Goal: Use online tool/utility: Utilize a website feature to perform a specific function

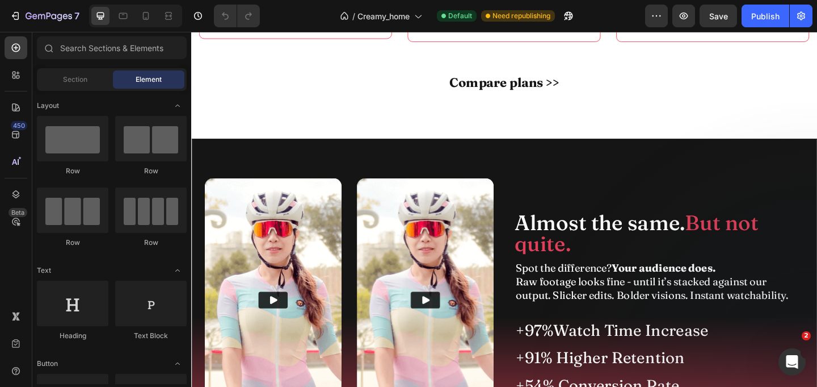
scroll to position [5068, 0]
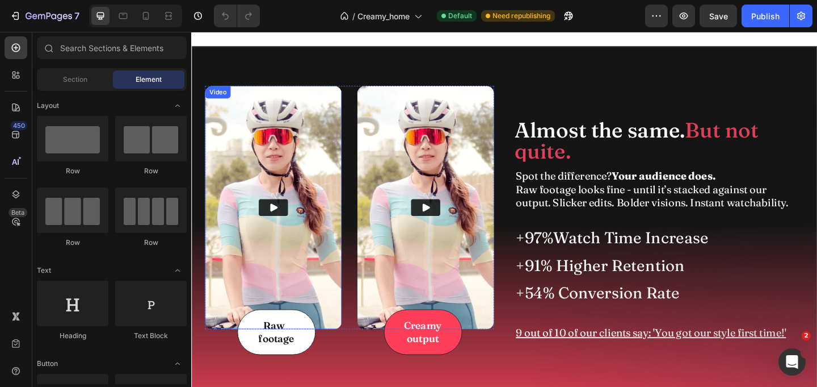
click at [324, 144] on img at bounding box center [280, 222] width 149 height 264
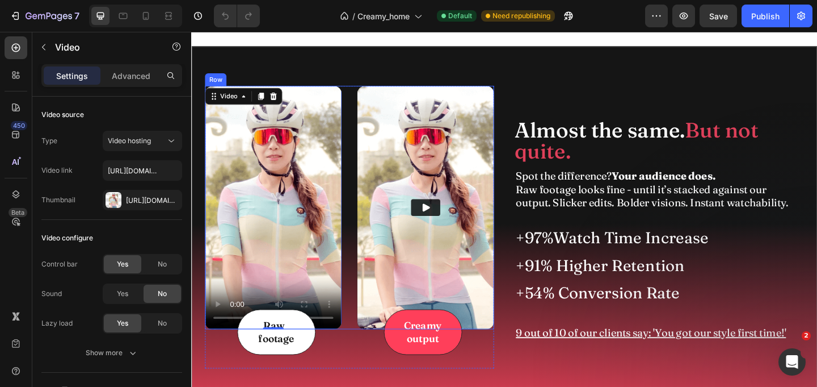
click at [364, 99] on div "Video" at bounding box center [441, 222] width 157 height 264
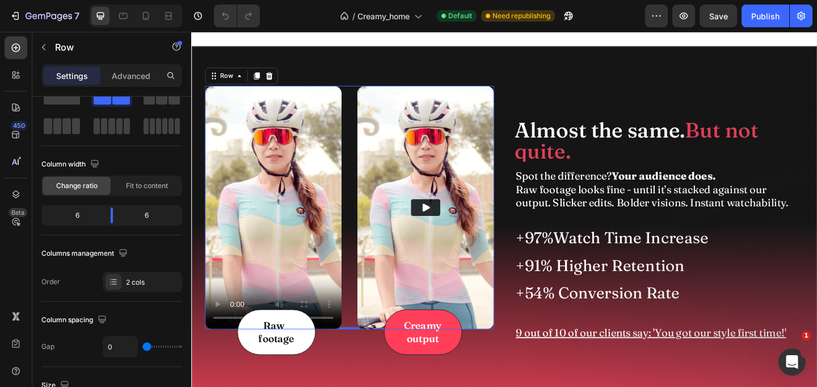
scroll to position [0, 0]
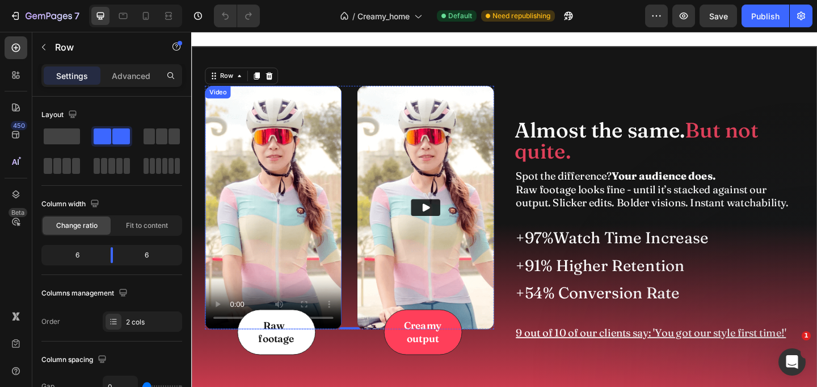
click at [288, 163] on video at bounding box center [280, 222] width 149 height 264
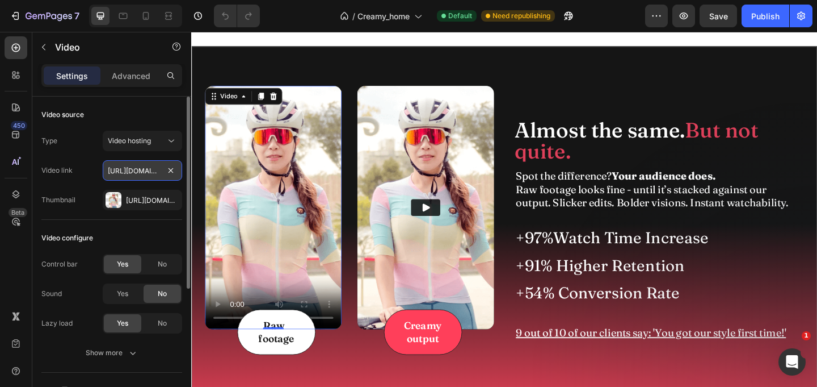
click at [153, 170] on input "[URL][DOMAIN_NAME]" at bounding box center [142, 170] width 79 height 20
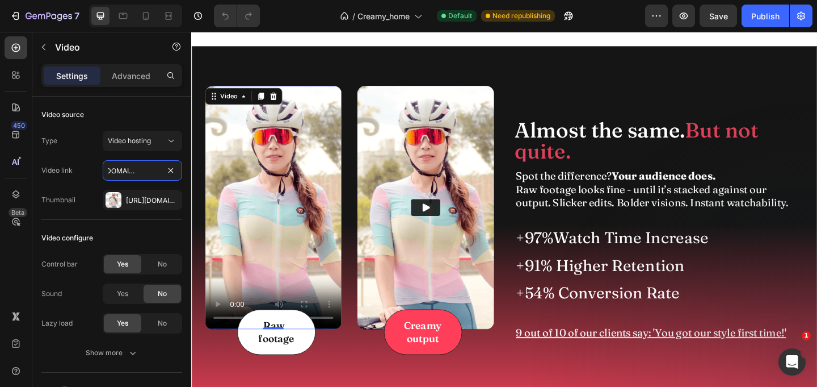
type input "[URL][DOMAIN_NAME]"
click at [453, 161] on img at bounding box center [446, 222] width 149 height 264
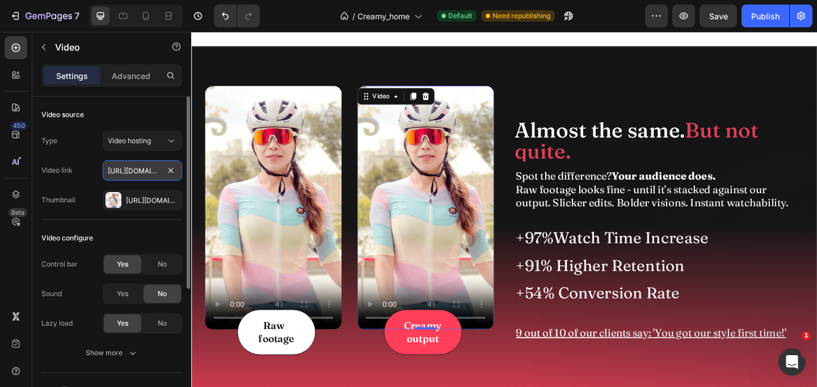
click at [158, 171] on input "[URL][DOMAIN_NAME]" at bounding box center [142, 170] width 79 height 20
paste input "[DOMAIN_NAME][URL]"
type input "[URL][DOMAIN_NAME]"
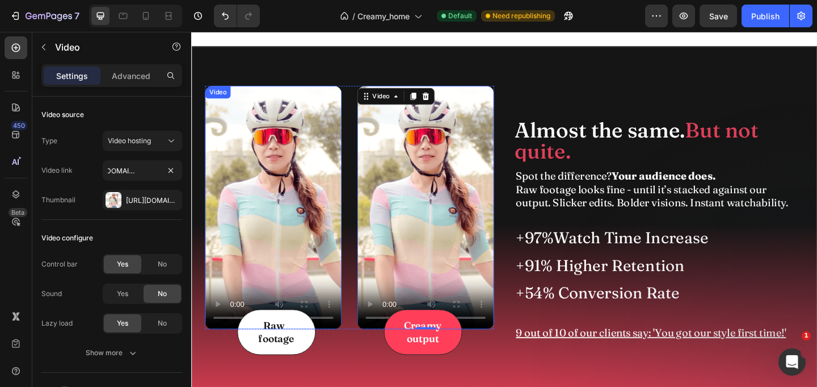
click at [301, 177] on video at bounding box center [280, 222] width 149 height 264
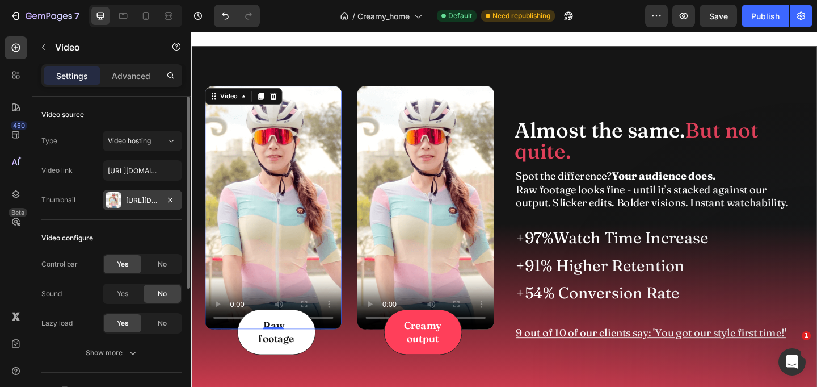
click at [135, 199] on div "[URL][DOMAIN_NAME]" at bounding box center [142, 200] width 33 height 10
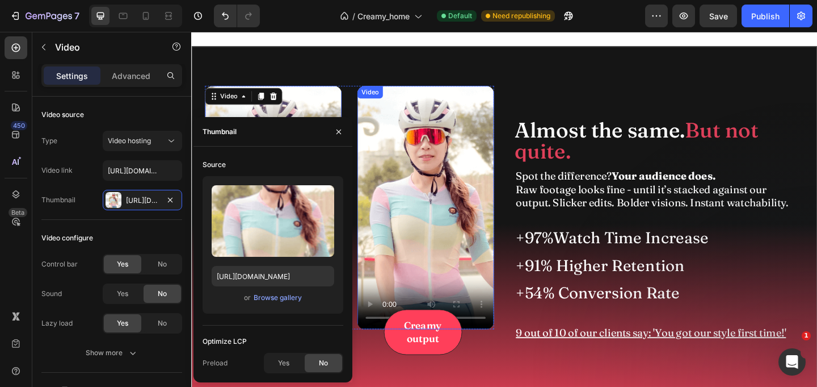
click at [477, 216] on video at bounding box center [446, 222] width 149 height 264
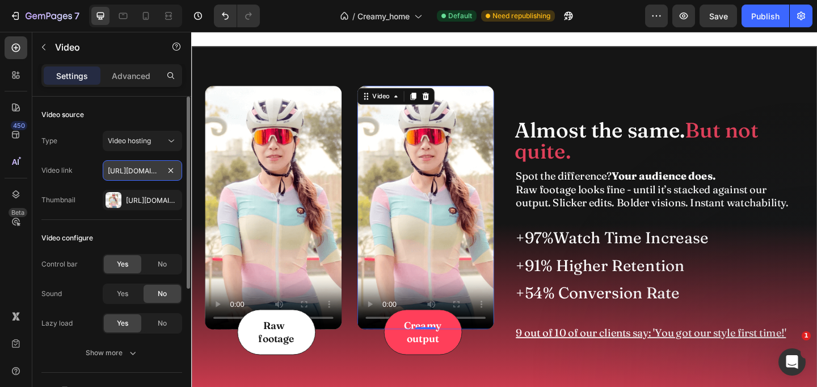
click at [150, 172] on input "[URL][DOMAIN_NAME]" at bounding box center [142, 170] width 79 height 20
click at [170, 200] on icon "button" at bounding box center [170, 199] width 5 height 5
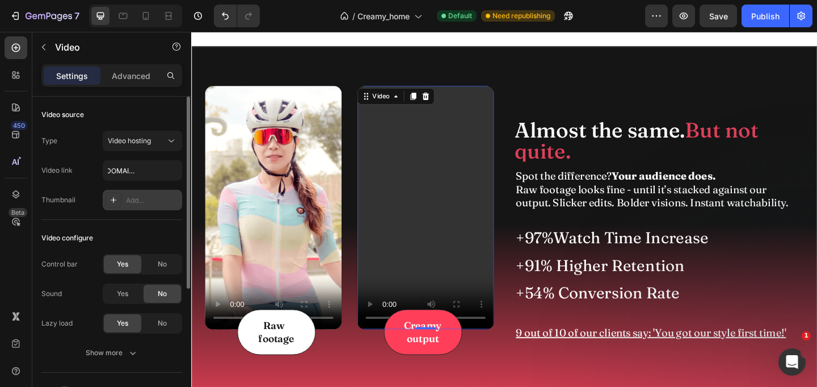
scroll to position [0, 0]
click at [306, 192] on video at bounding box center [280, 222] width 149 height 264
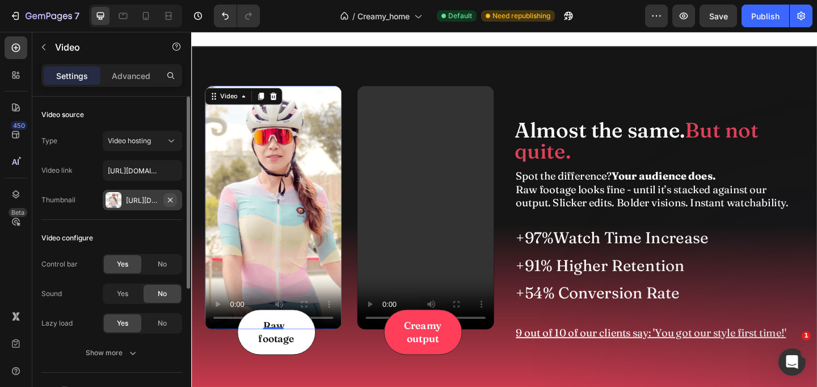
click at [173, 199] on icon "button" at bounding box center [170, 199] width 9 height 9
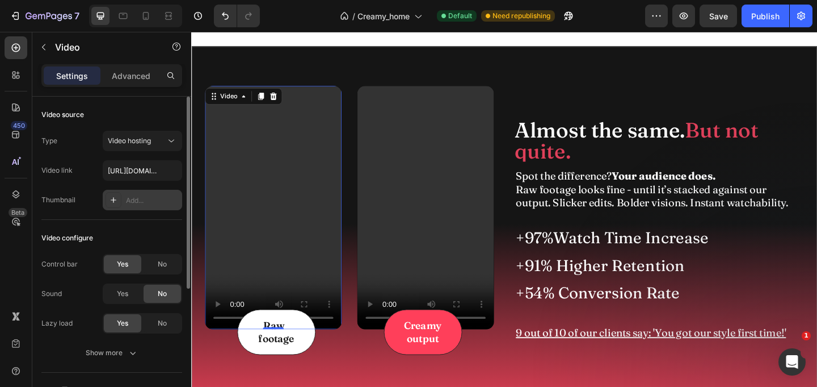
click at [255, 177] on video at bounding box center [280, 222] width 149 height 264
click at [142, 167] on input "[URL][DOMAIN_NAME]" at bounding box center [142, 170] width 79 height 20
click at [139, 201] on div "Add..." at bounding box center [152, 200] width 53 height 10
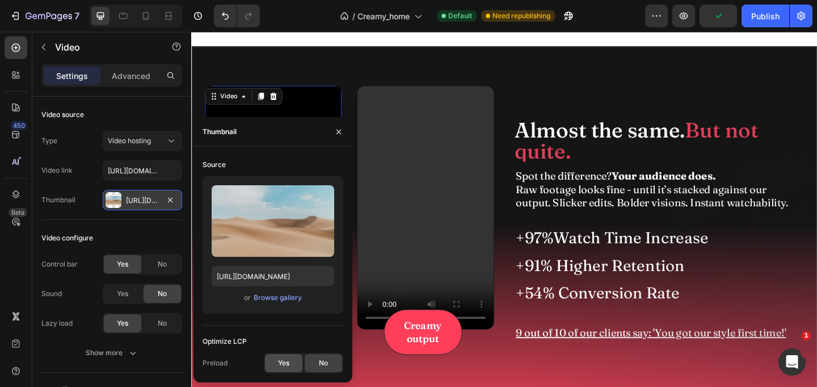
click at [283, 360] on span "Yes" at bounding box center [283, 363] width 11 height 10
click at [325, 365] on span "No" at bounding box center [323, 363] width 9 height 10
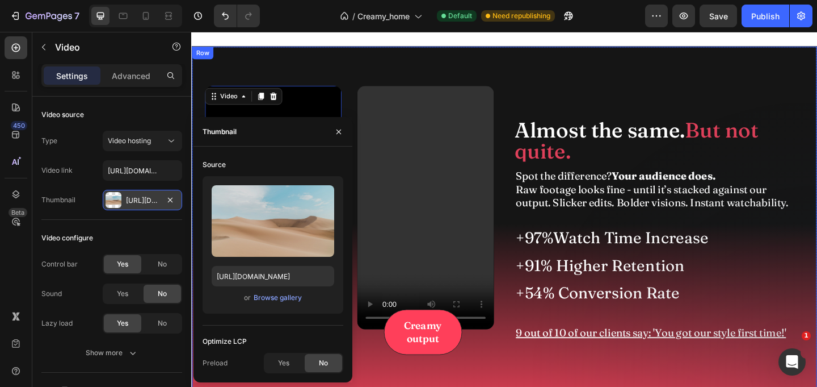
click at [541, 93] on div "Video 0 Video Row Raw footage Text Block Row Creamy output Text Block Row Row R…" at bounding box center [532, 248] width 680 height 401
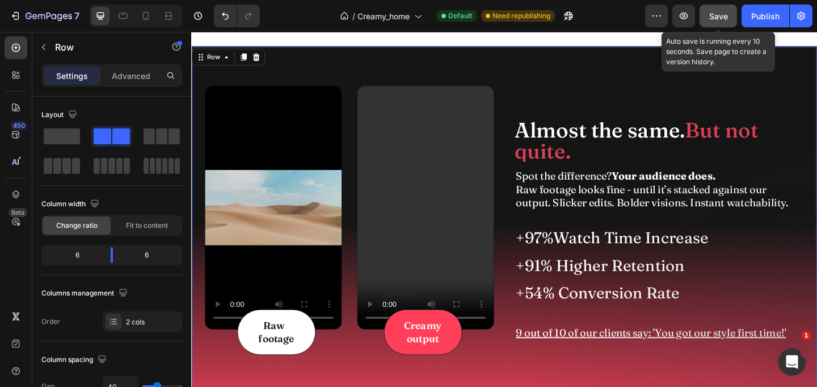
click at [720, 20] on span "Save" at bounding box center [718, 16] width 19 height 10
click at [309, 189] on video at bounding box center [280, 222] width 149 height 264
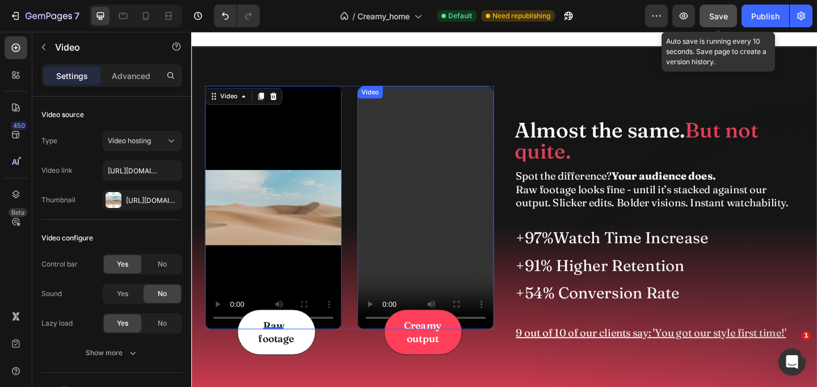
click at [468, 199] on video at bounding box center [446, 222] width 149 height 264
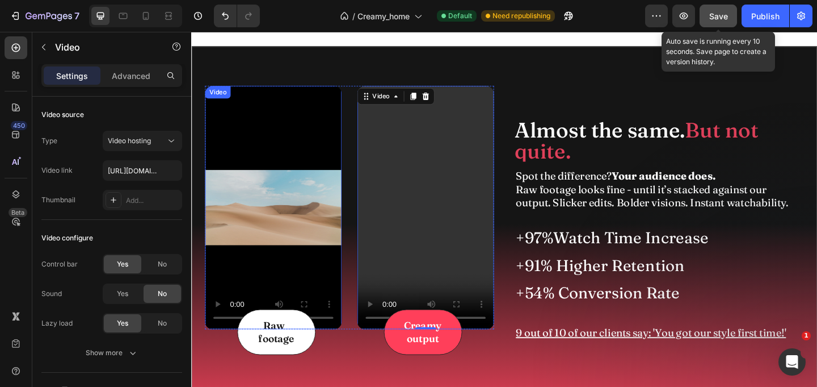
click at [310, 229] on video at bounding box center [280, 222] width 149 height 264
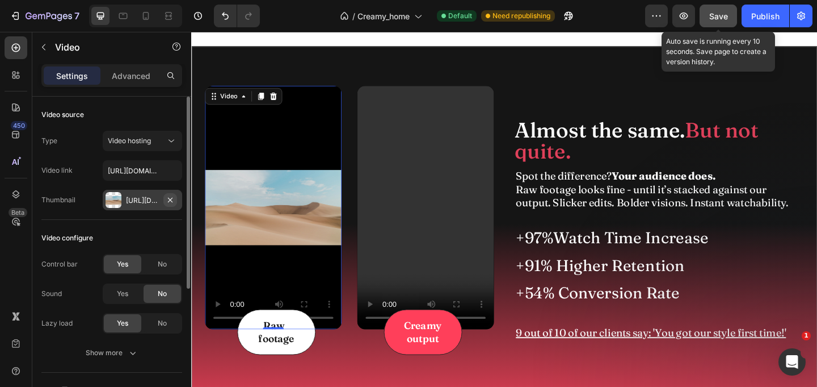
click at [173, 199] on icon "button" at bounding box center [170, 199] width 9 height 9
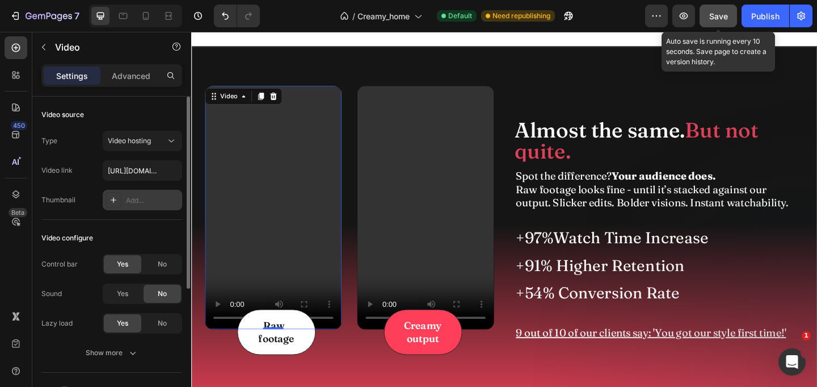
click at [718, 14] on span "Save" at bounding box center [718, 16] width 19 height 10
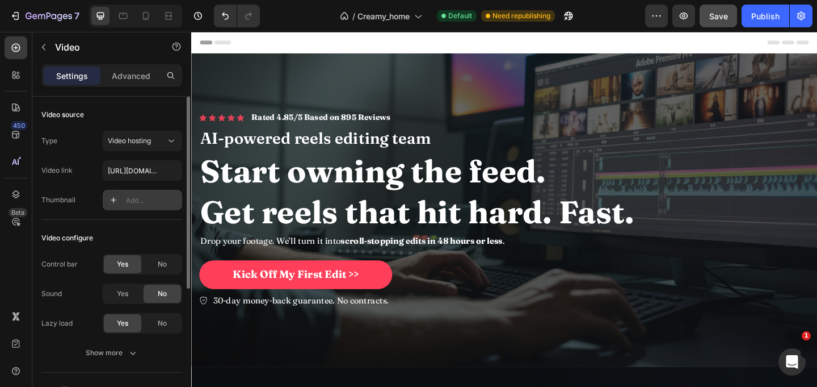
click at [228, 43] on span "Header" at bounding box center [225, 42] width 25 height 11
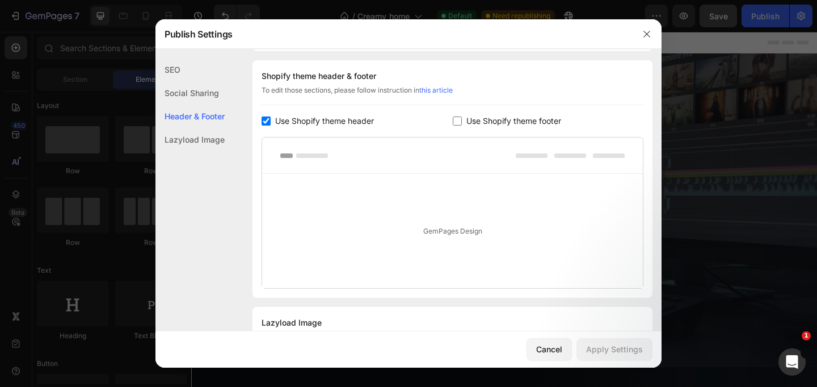
scroll to position [204, 0]
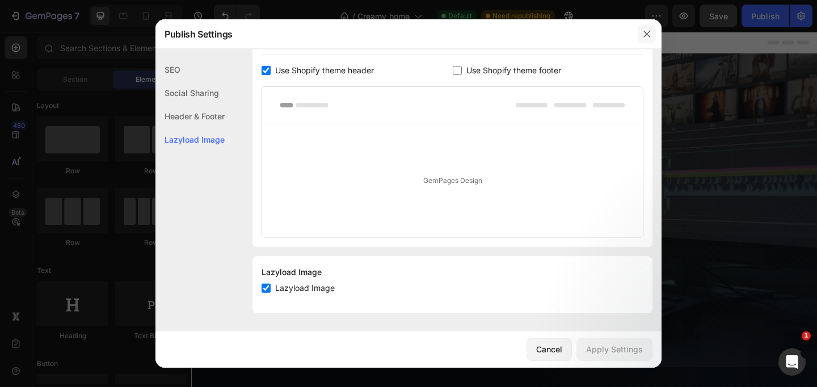
click at [648, 33] on icon "button" at bounding box center [646, 34] width 9 height 9
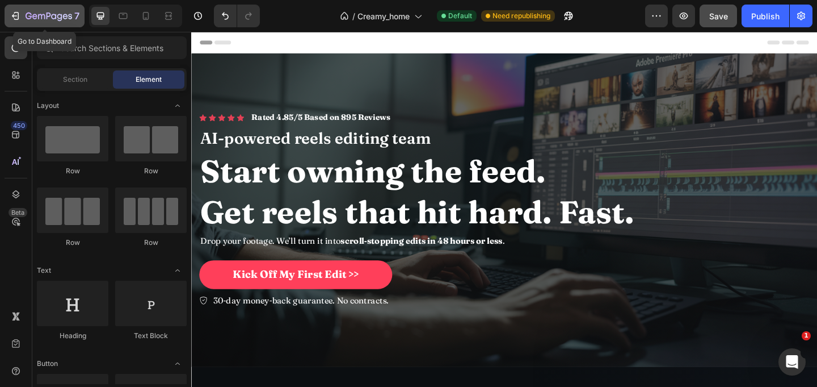
click at [19, 15] on icon "button" at bounding box center [15, 15] width 11 height 11
